Goal: Task Accomplishment & Management: Use online tool/utility

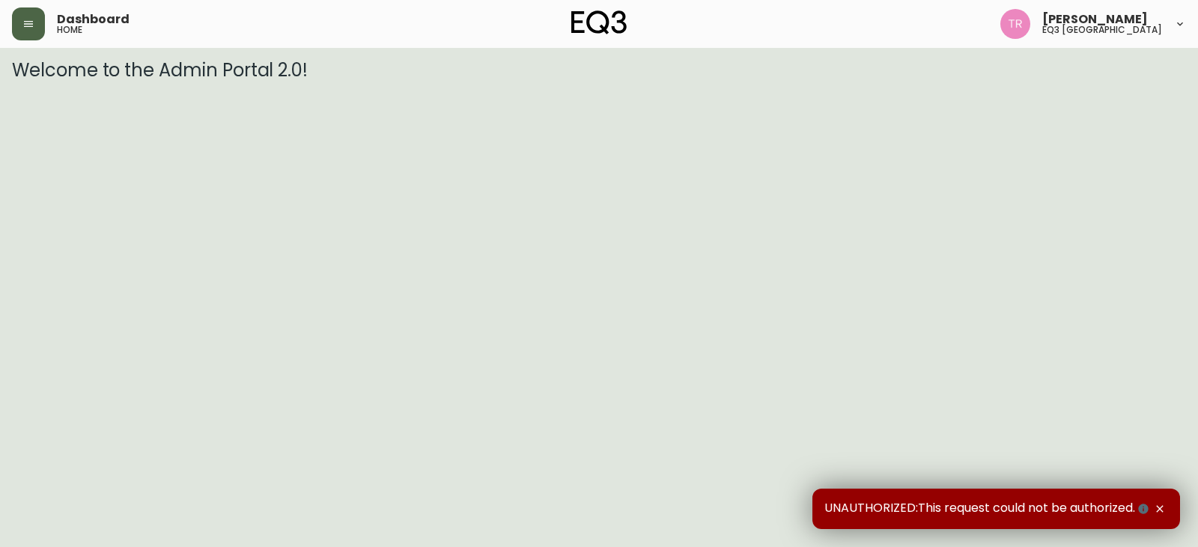
click at [44, 19] on button "button" at bounding box center [28, 23] width 33 height 33
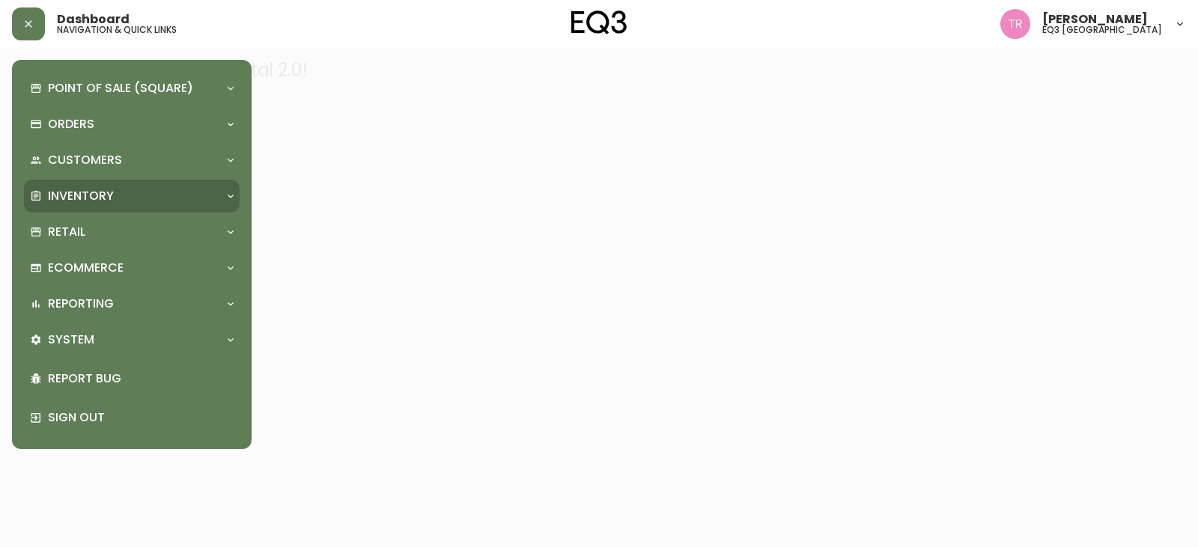
click at [100, 201] on p "Inventory" at bounding box center [81, 196] width 66 height 16
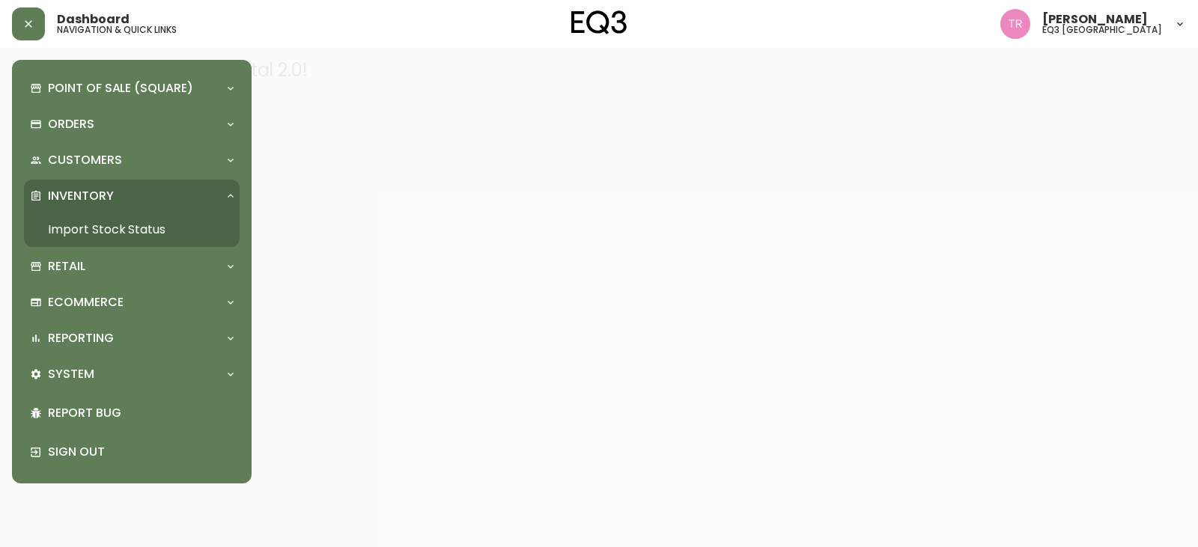
click at [91, 225] on link "Import Stock Status" at bounding box center [132, 230] width 216 height 34
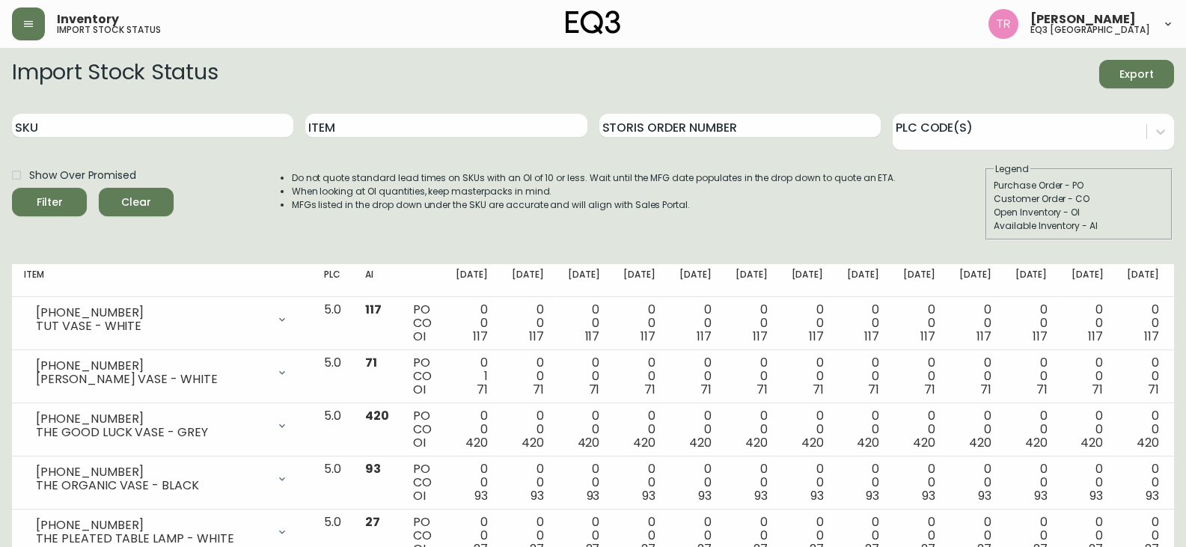
click at [537, 110] on div "Item" at bounding box center [445, 126] width 281 height 49
drag, startPoint x: 520, startPoint y: 136, endPoint x: 523, endPoint y: 125, distance: 11.6
click at [523, 125] on input "Item" at bounding box center [445, 126] width 281 height 24
type input "cast"
click at [52, 200] on icon "submit" at bounding box center [44, 200] width 16 height 16
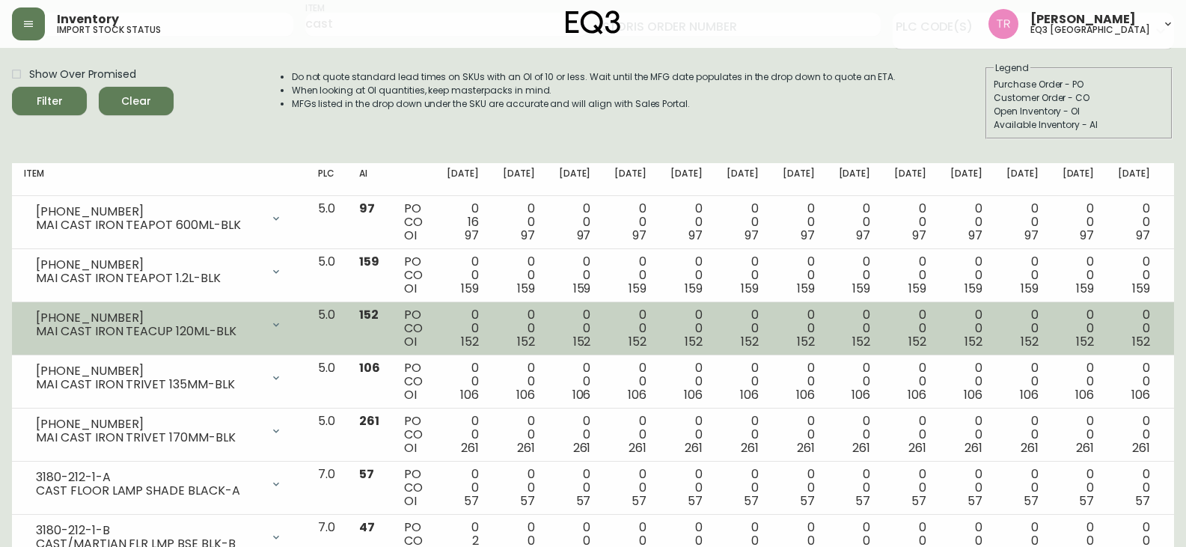
scroll to position [208, 0]
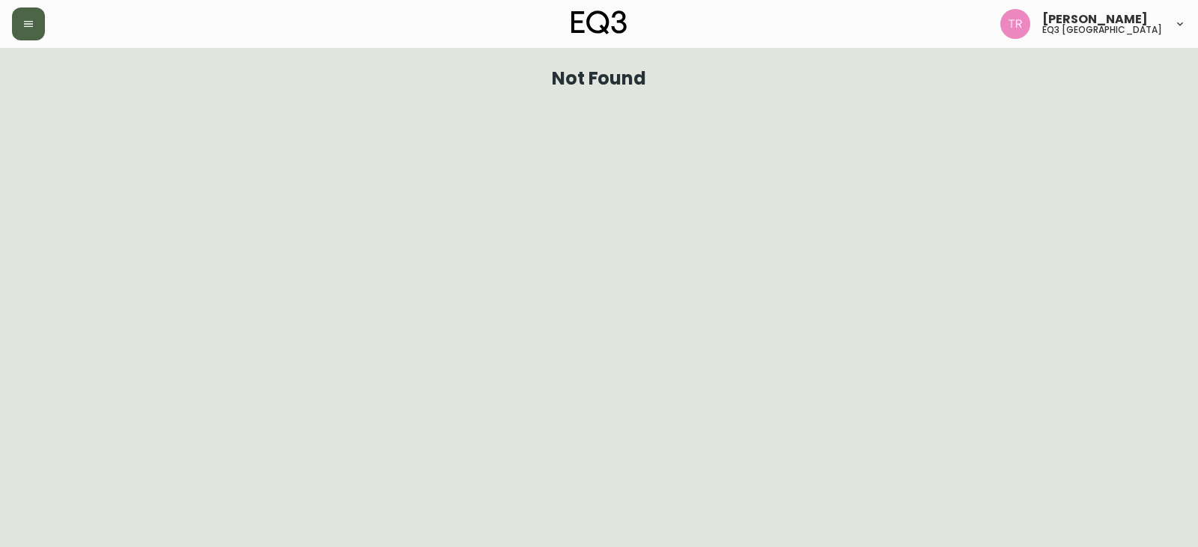
click at [29, 21] on icon "button" at bounding box center [28, 24] width 9 height 6
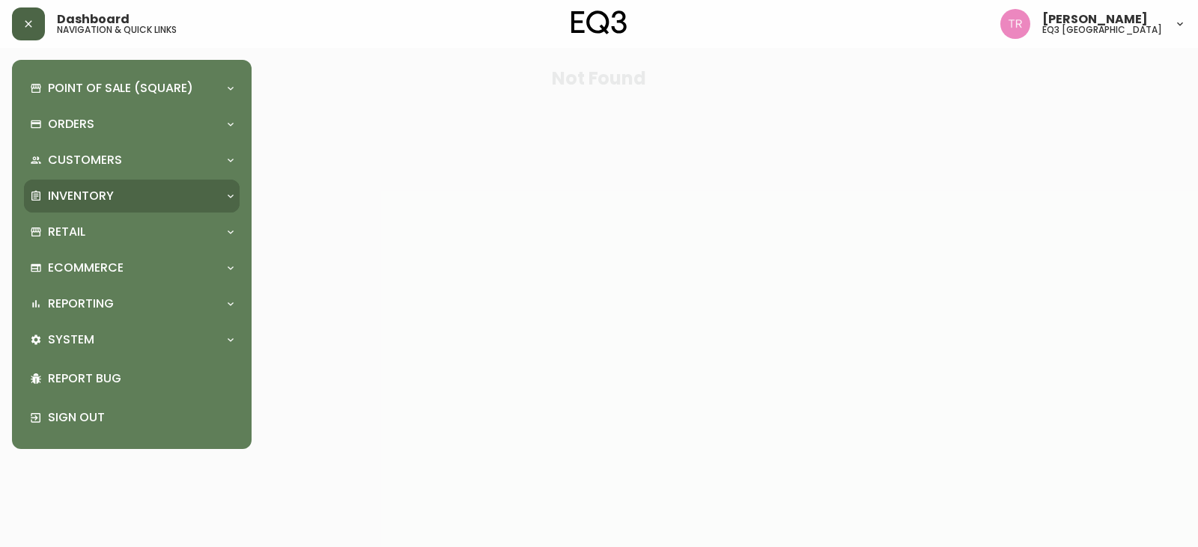
click at [82, 189] on p "Inventory" at bounding box center [81, 196] width 66 height 16
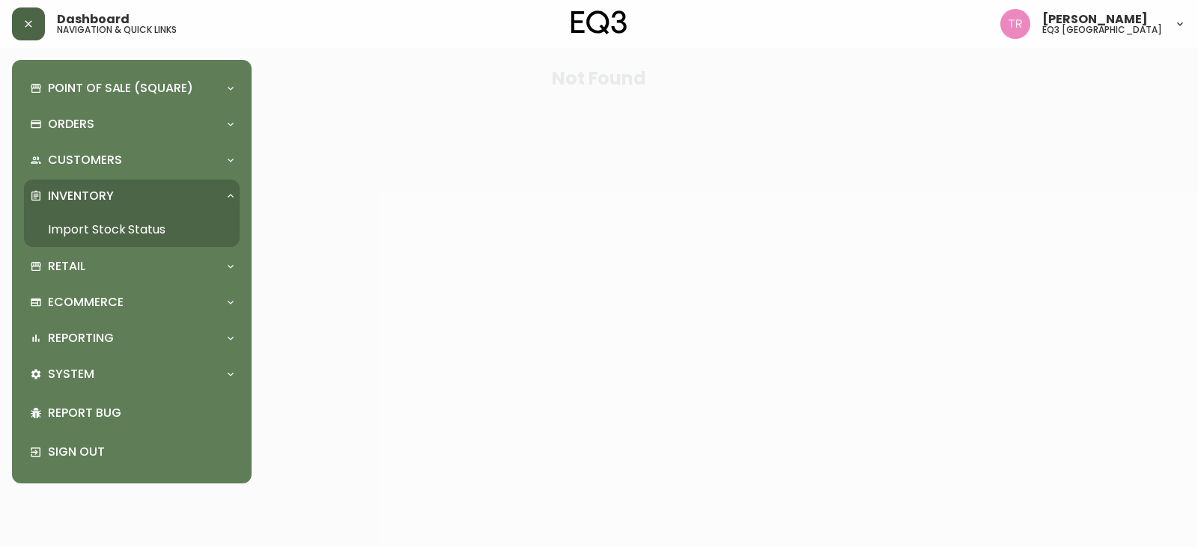
click at [103, 228] on link "Import Stock Status" at bounding box center [132, 230] width 216 height 34
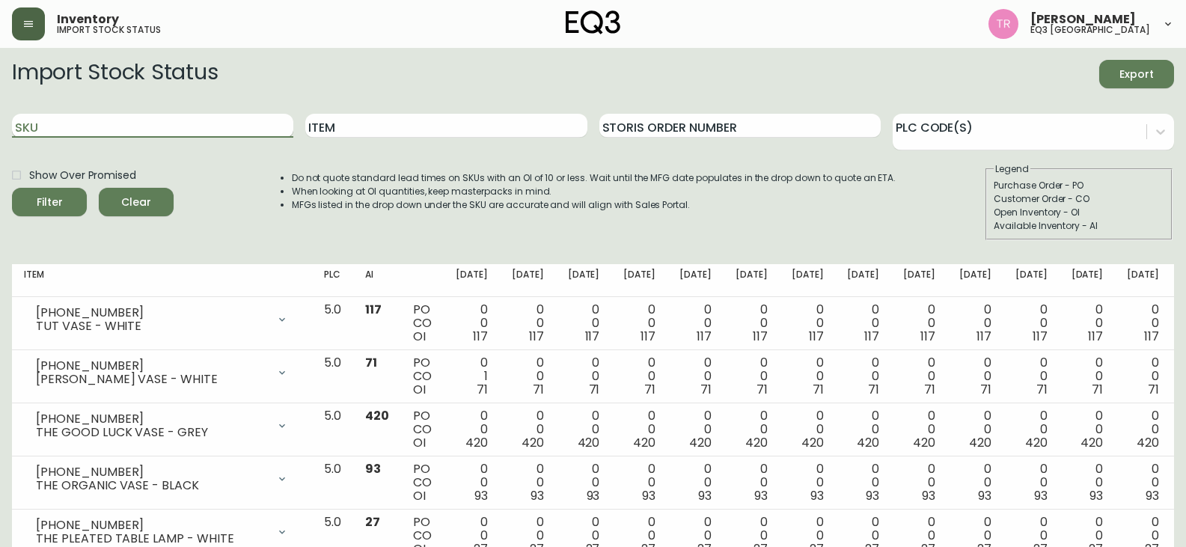
click at [174, 121] on input "SKU" at bounding box center [152, 126] width 281 height 24
type input "[PHONE_NUMBER]"
click at [12, 188] on button "Filter" at bounding box center [49, 202] width 75 height 28
